Goal: Task Accomplishment & Management: Complete application form

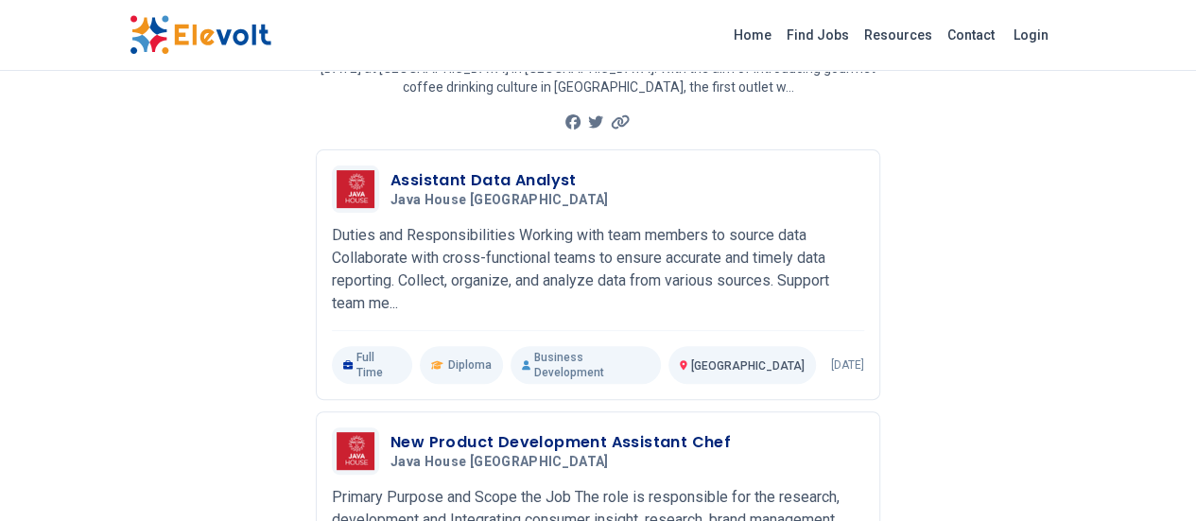
scroll to position [178, 0]
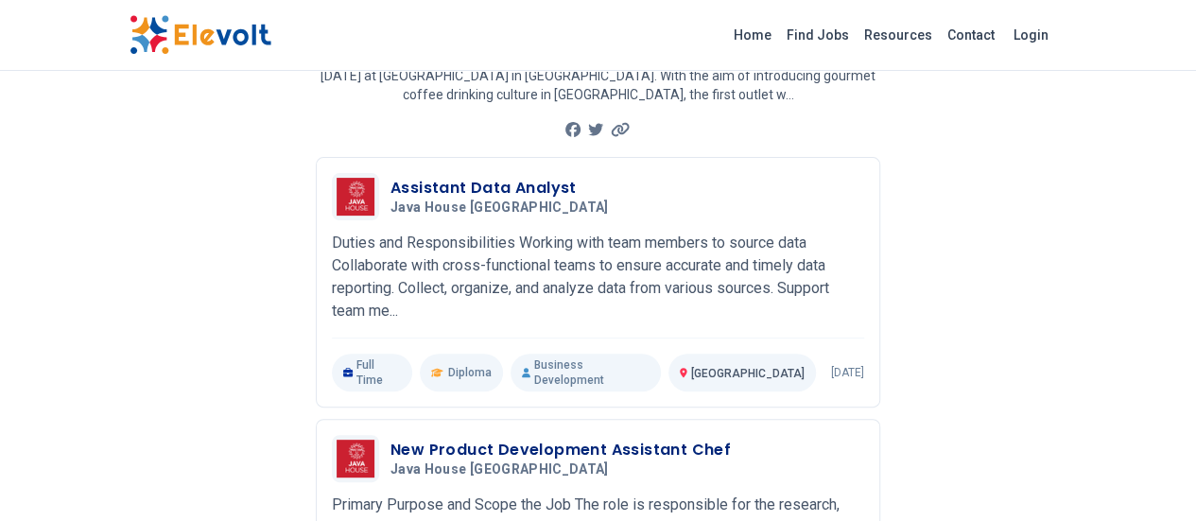
click at [390, 199] on span "Java House [GEOGRAPHIC_DATA]" at bounding box center [499, 207] width 218 height 17
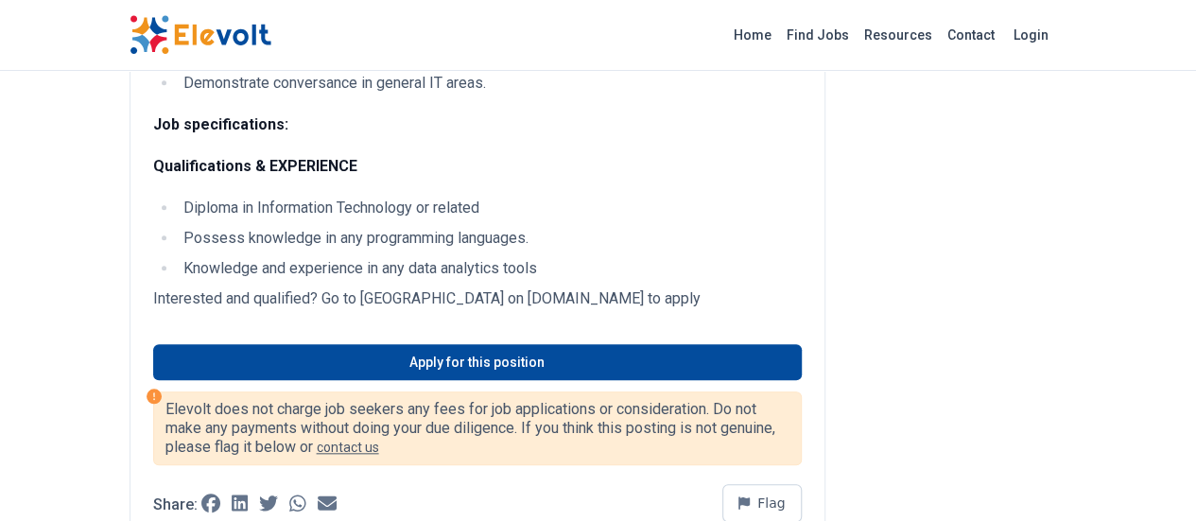
scroll to position [766, 0]
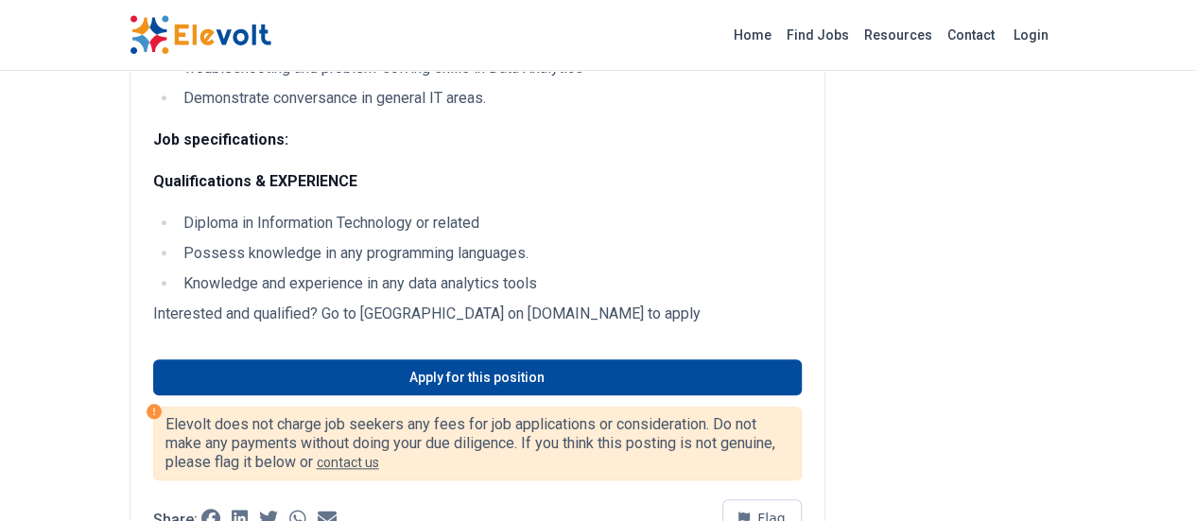
click at [470, 359] on link "Apply for this position" at bounding box center [477, 377] width 648 height 36
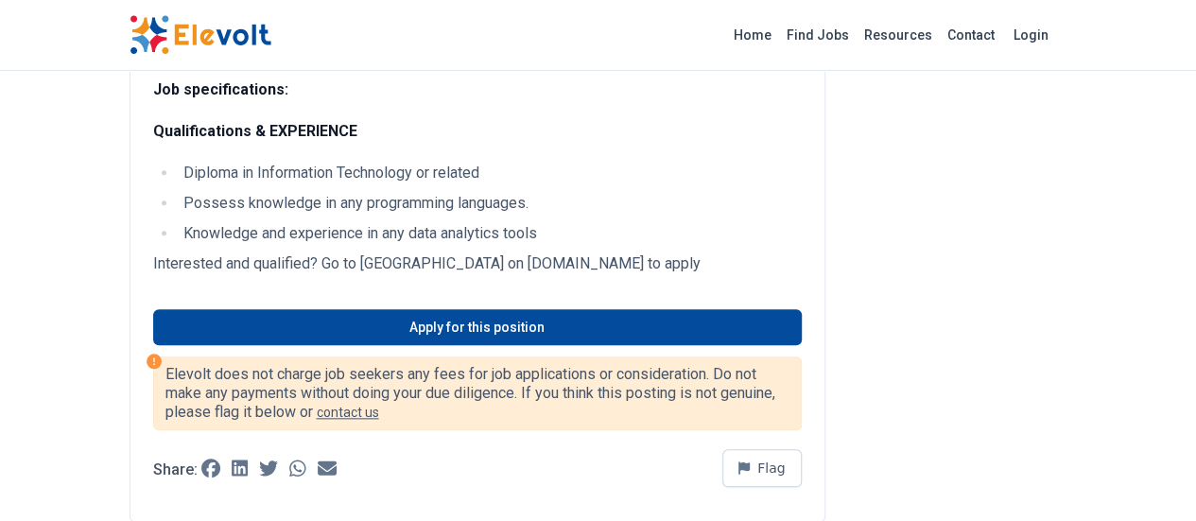
scroll to position [818, 0]
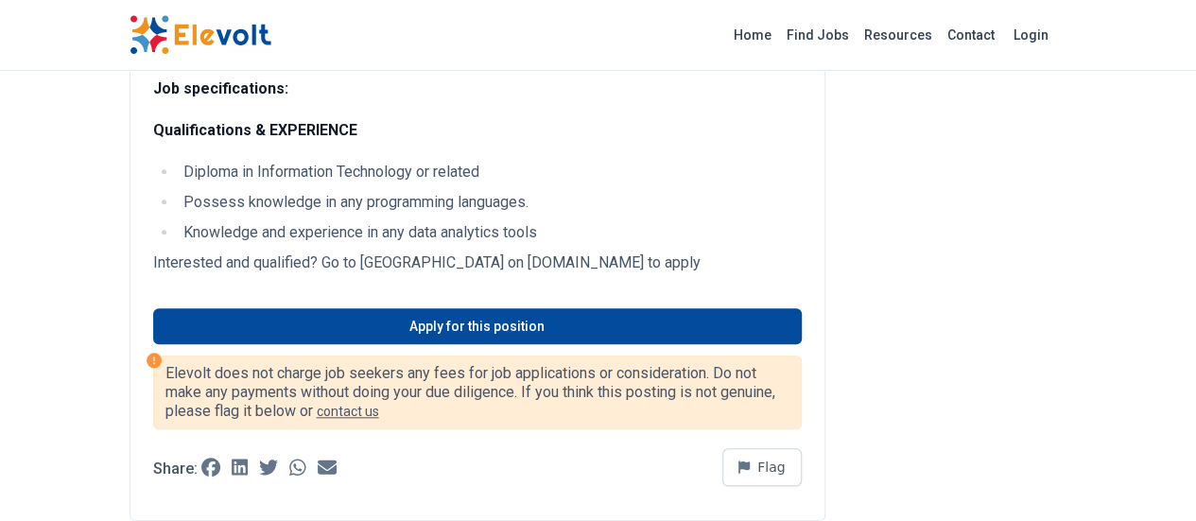
click at [473, 308] on link "Apply for this position" at bounding box center [477, 326] width 648 height 36
